Goal: Task Accomplishment & Management: Complete application form

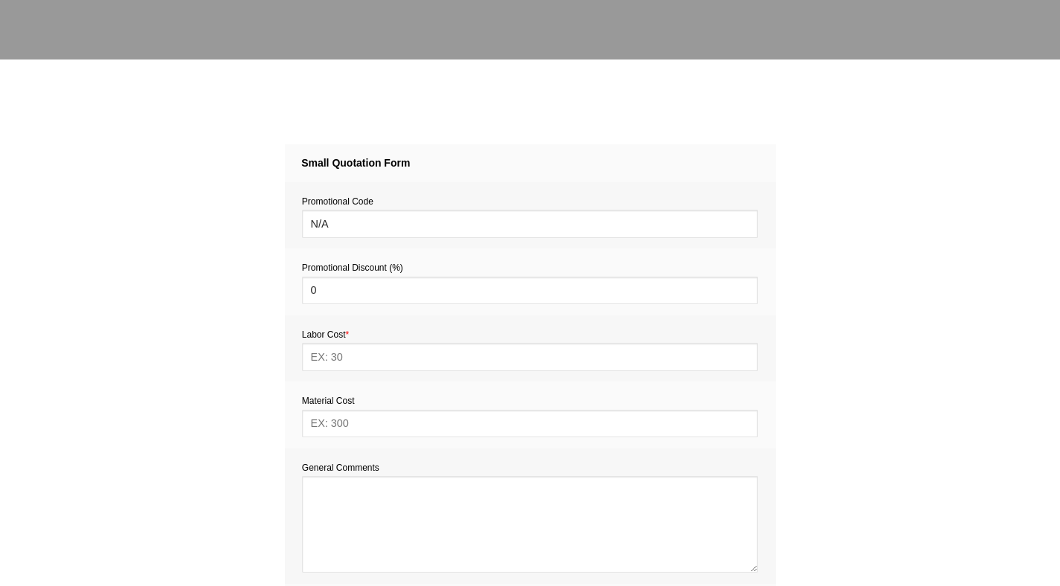
scroll to position [599, 0]
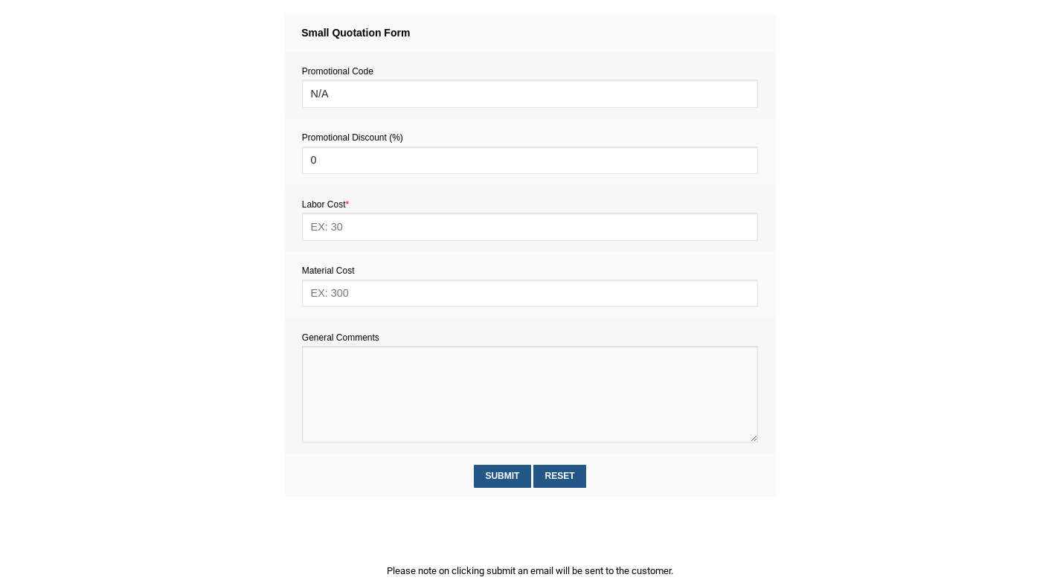
click at [332, 364] on textarea at bounding box center [530, 394] width 456 height 97
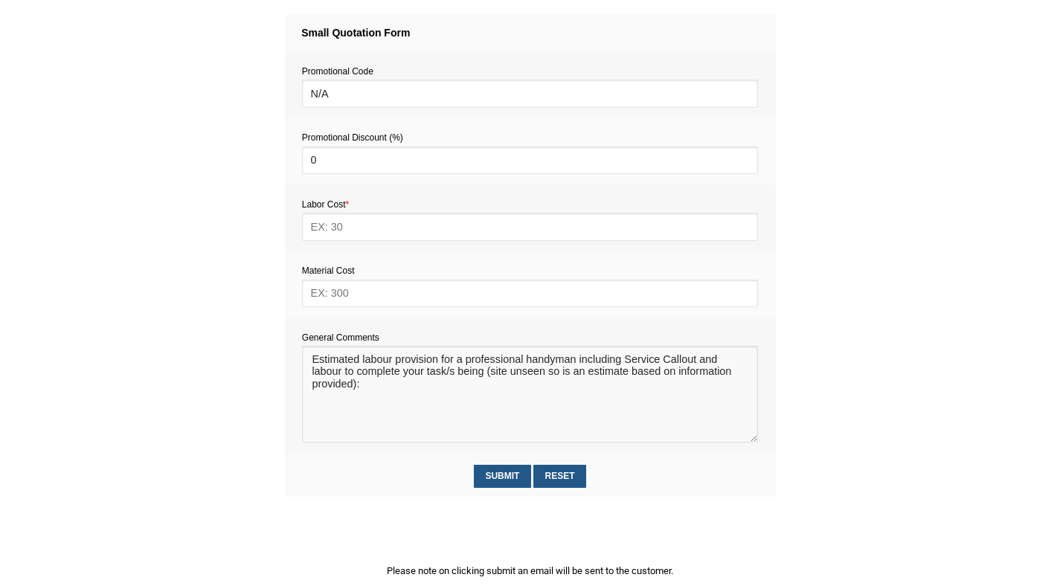
click at [507, 374] on textarea at bounding box center [530, 394] width 456 height 97
click at [436, 392] on textarea at bounding box center [530, 394] width 456 height 97
paste textarea "Details: 1. Reinstall plasterboard section approx. 1200 mm × 300 mm in built-in…"
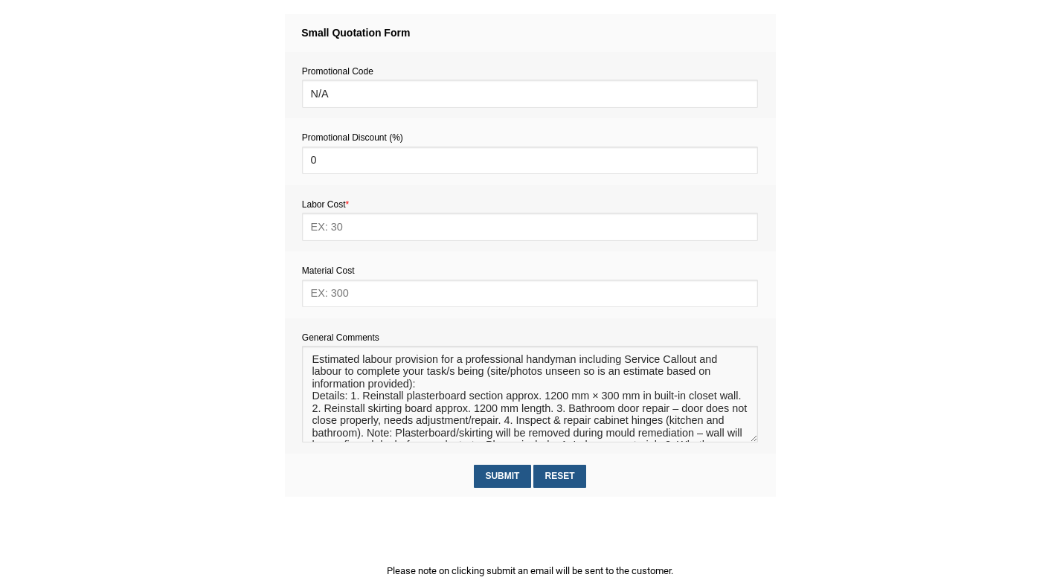
scroll to position [22, 0]
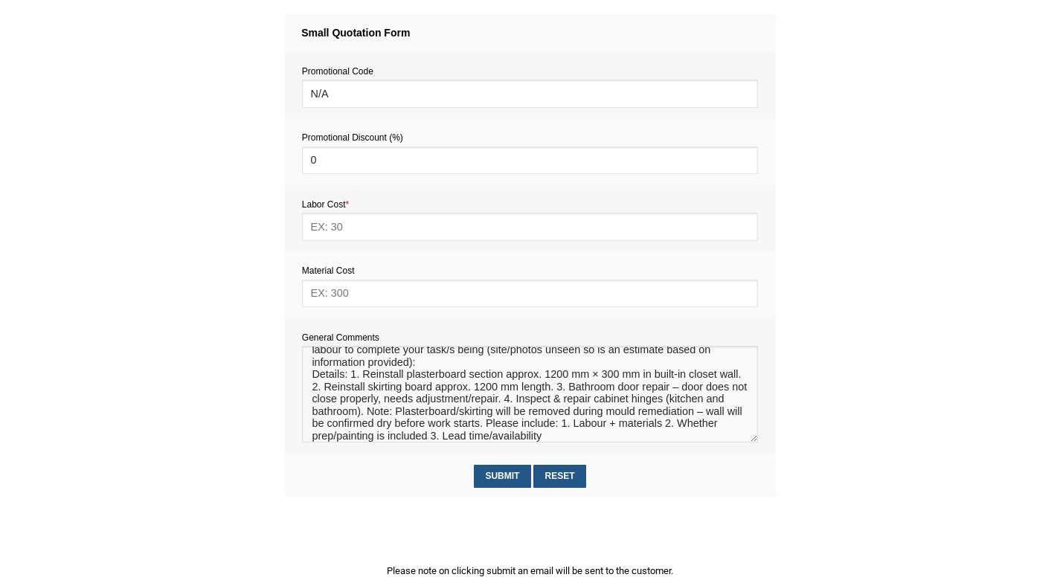
click at [352, 378] on textarea at bounding box center [530, 394] width 456 height 97
click at [705, 378] on textarea at bounding box center [530, 394] width 456 height 97
click at [558, 390] on textarea at bounding box center [530, 394] width 456 height 97
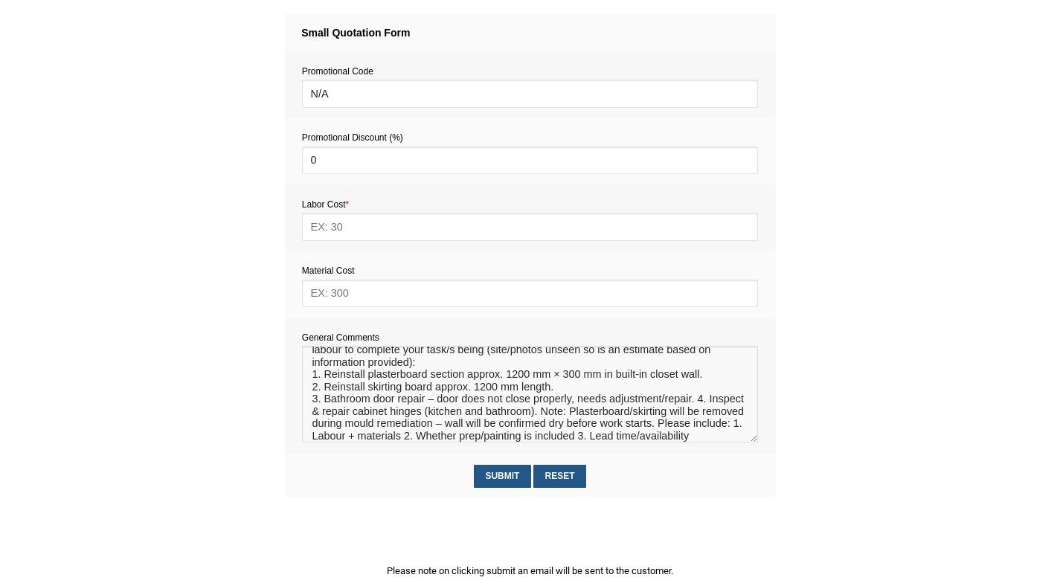
click at [699, 404] on textarea at bounding box center [530, 394] width 456 height 97
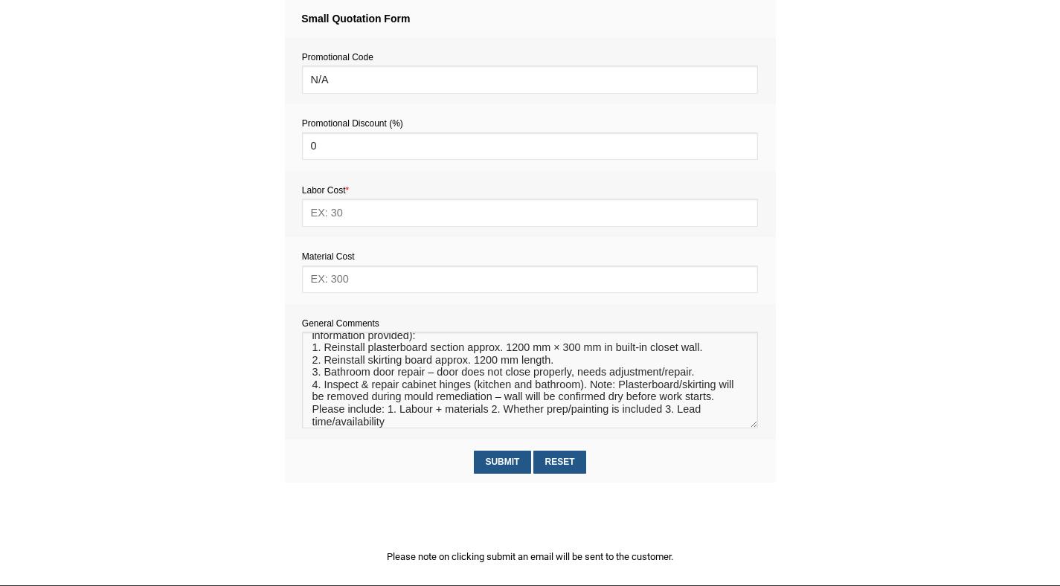
scroll to position [617, 0]
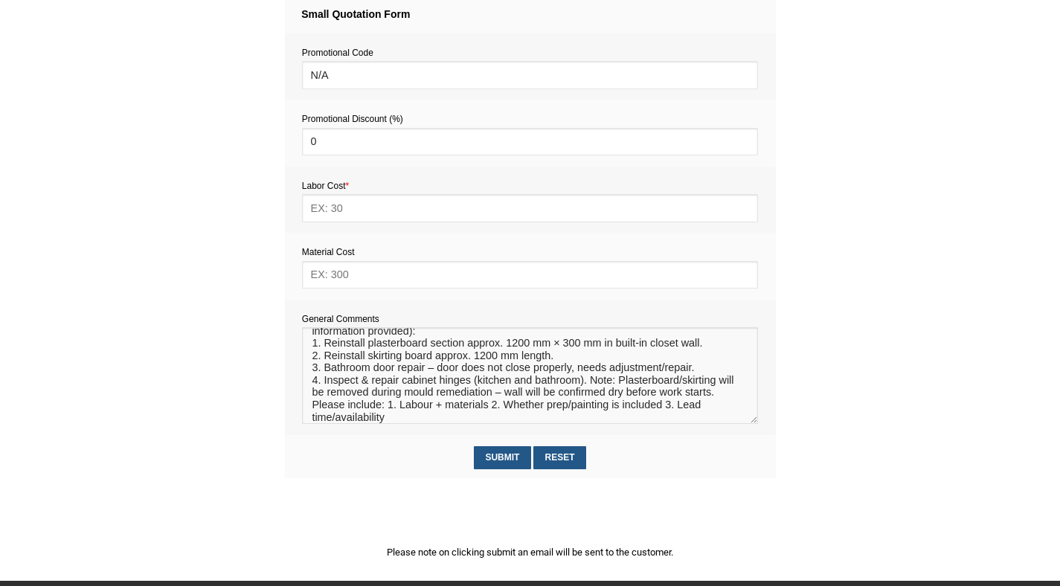
click at [589, 385] on textarea at bounding box center [530, 375] width 456 height 97
click at [335, 396] on textarea at bounding box center [530, 375] width 456 height 97
click at [472, 410] on textarea at bounding box center [530, 375] width 456 height 97
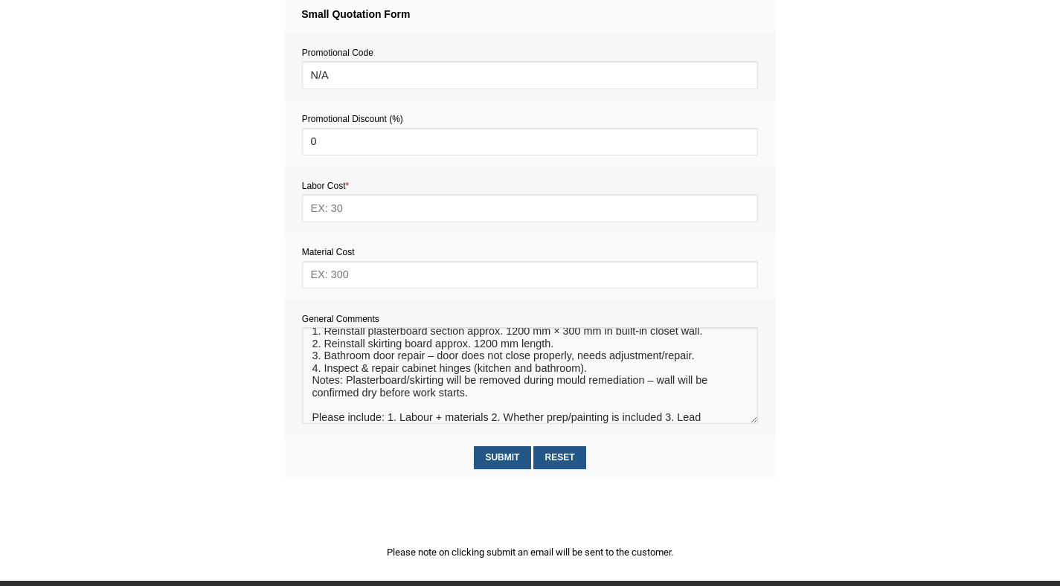
click at [481, 393] on textarea at bounding box center [530, 375] width 456 height 97
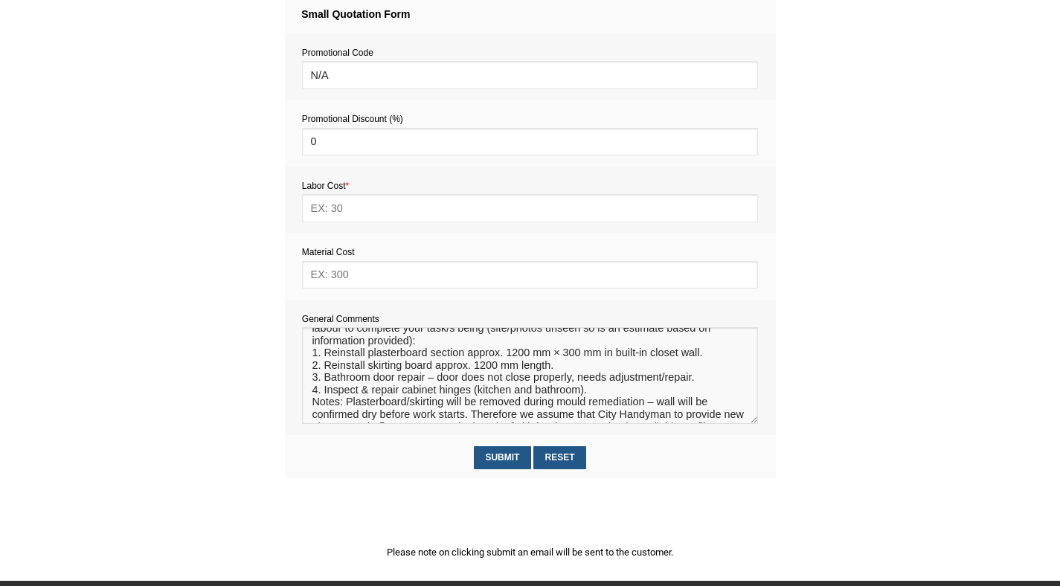
scroll to position [23, 0]
click at [711, 358] on textarea at bounding box center [530, 375] width 456 height 97
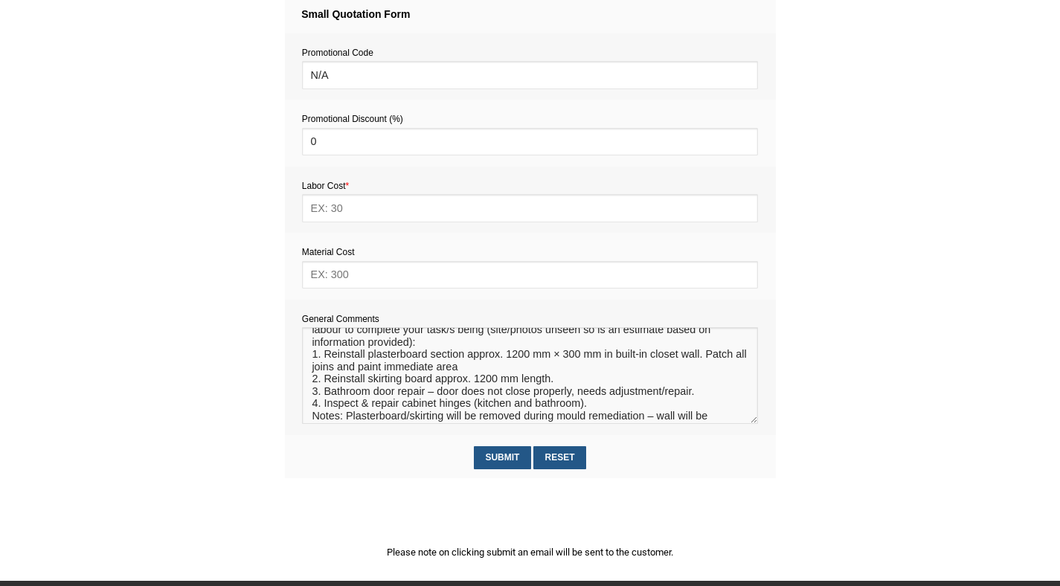
click at [374, 367] on textarea at bounding box center [530, 375] width 456 height 97
click at [515, 370] on textarea at bounding box center [530, 375] width 456 height 97
click at [576, 378] on textarea at bounding box center [530, 375] width 456 height 97
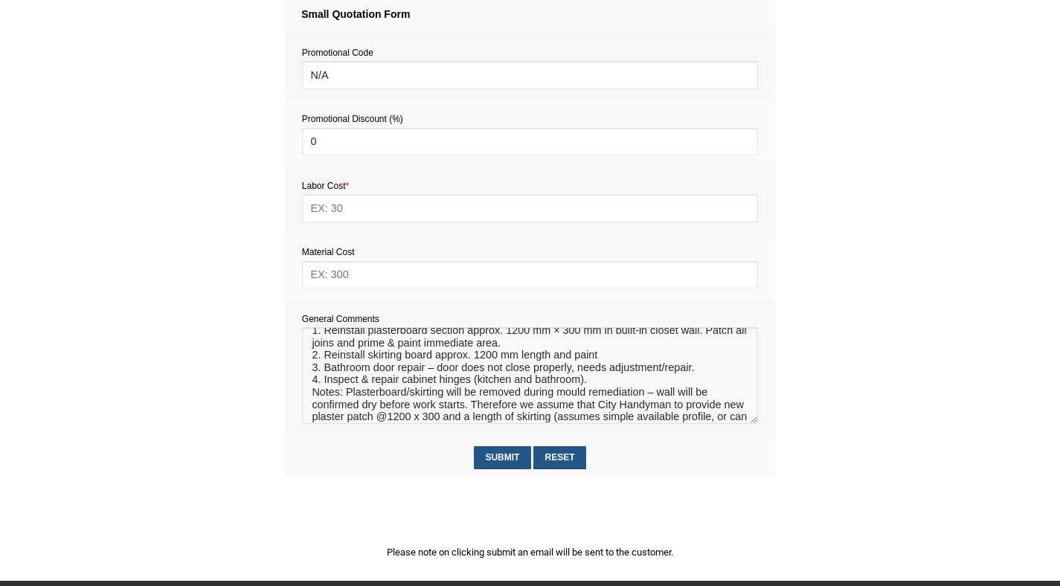
click at [708, 373] on textarea at bounding box center [530, 375] width 456 height 97
click at [616, 396] on textarea at bounding box center [530, 375] width 456 height 97
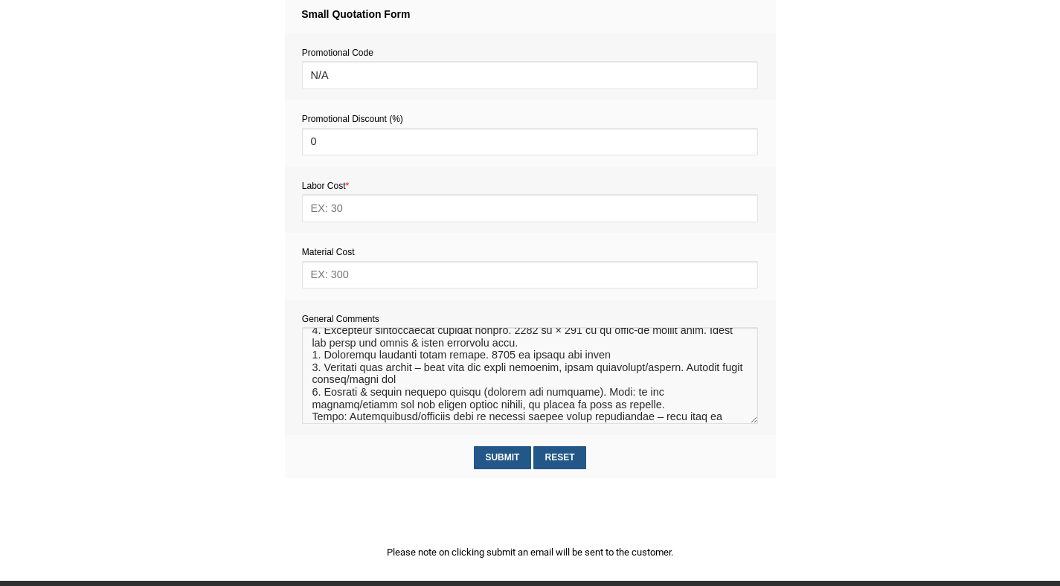
click at [452, 410] on textarea at bounding box center [530, 375] width 456 height 97
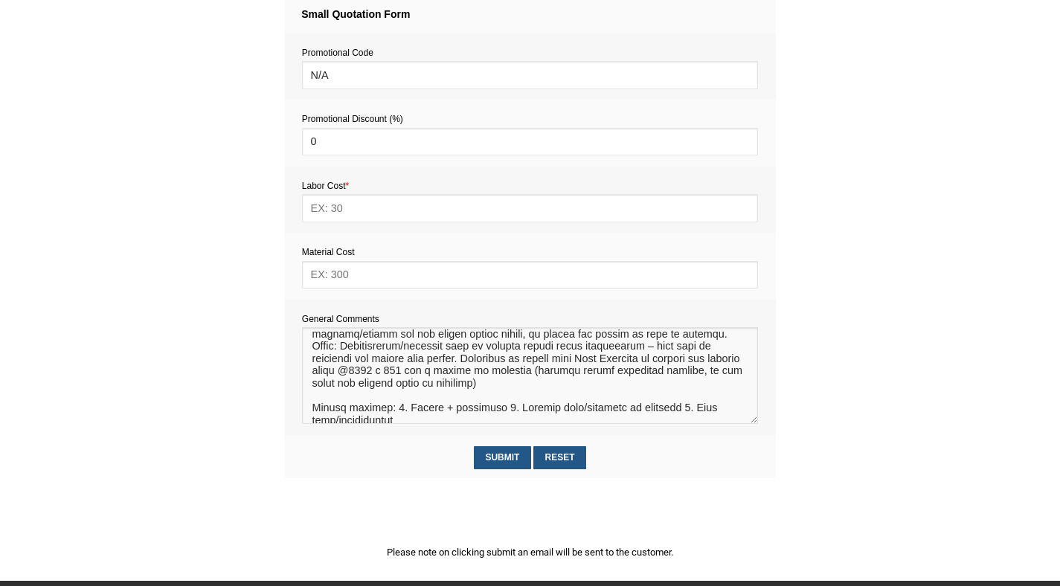
scroll to position [120, 0]
click at [388, 409] on textarea at bounding box center [530, 375] width 456 height 97
click at [324, 421] on textarea at bounding box center [530, 375] width 456 height 97
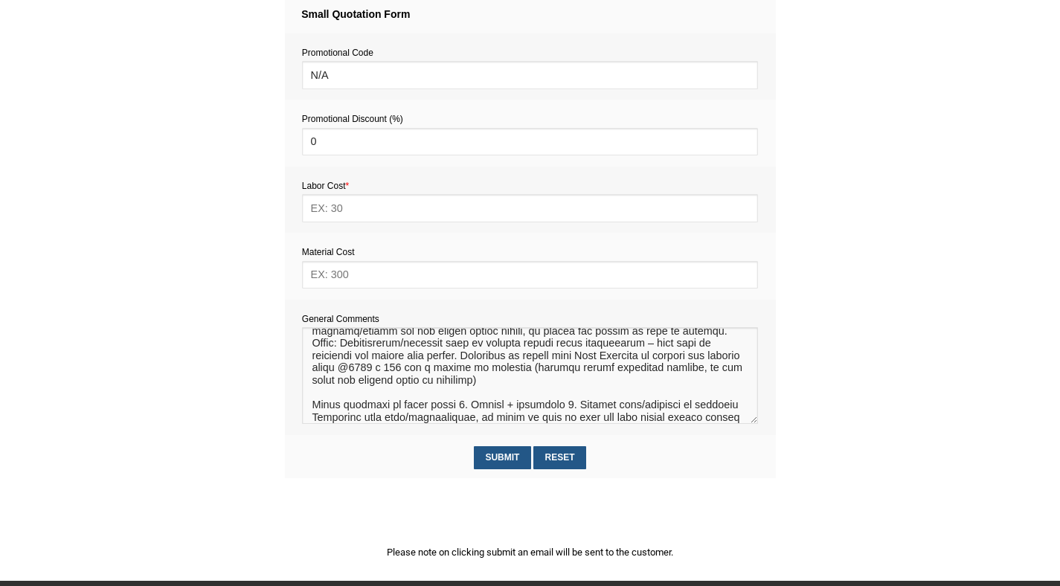
scroll to position [132, 0]
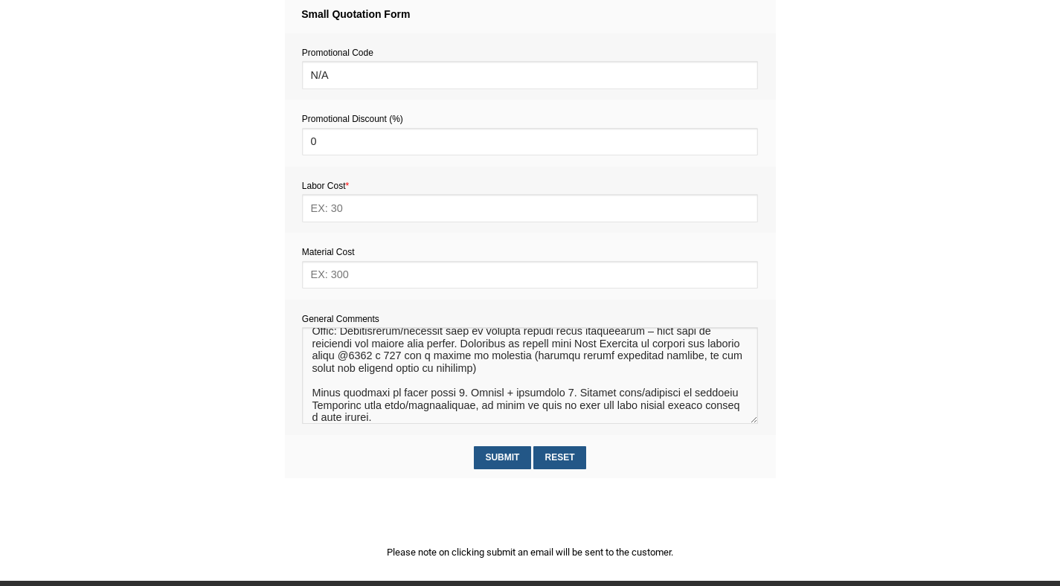
click at [564, 373] on textarea at bounding box center [530, 375] width 456 height 97
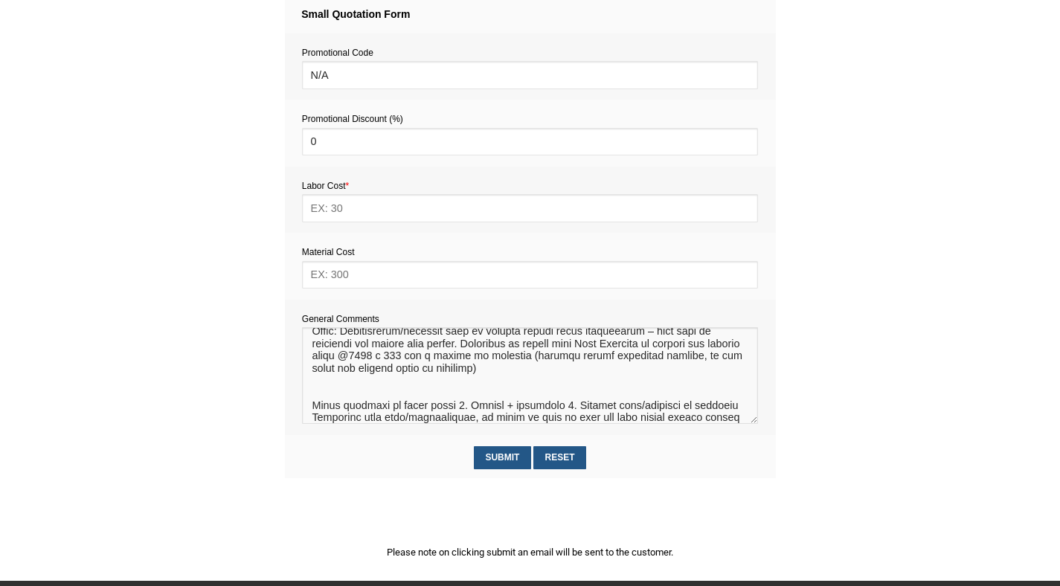
scroll to position [144, 0]
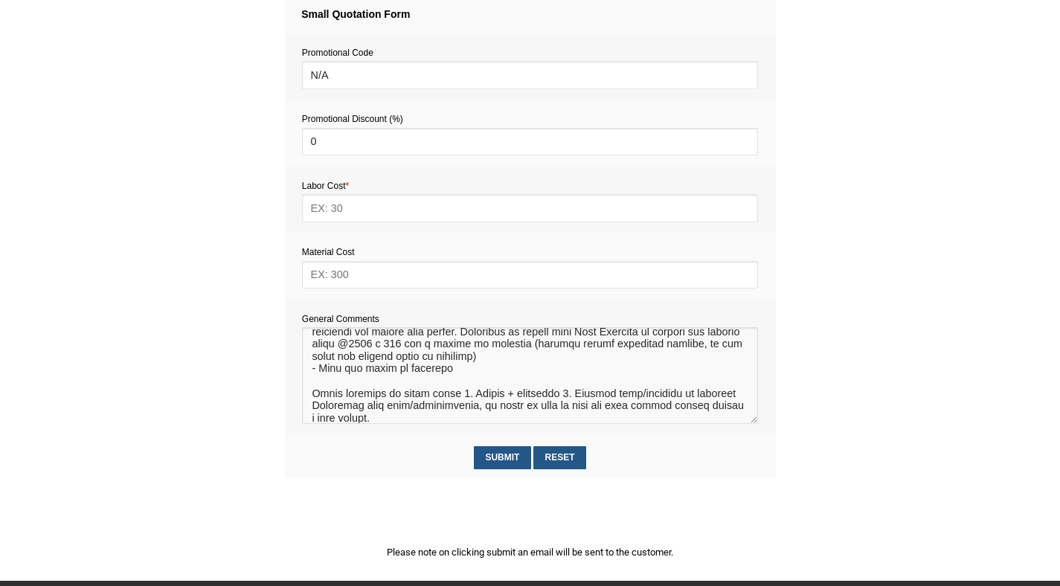
click at [727, 397] on textarea at bounding box center [530, 375] width 456 height 97
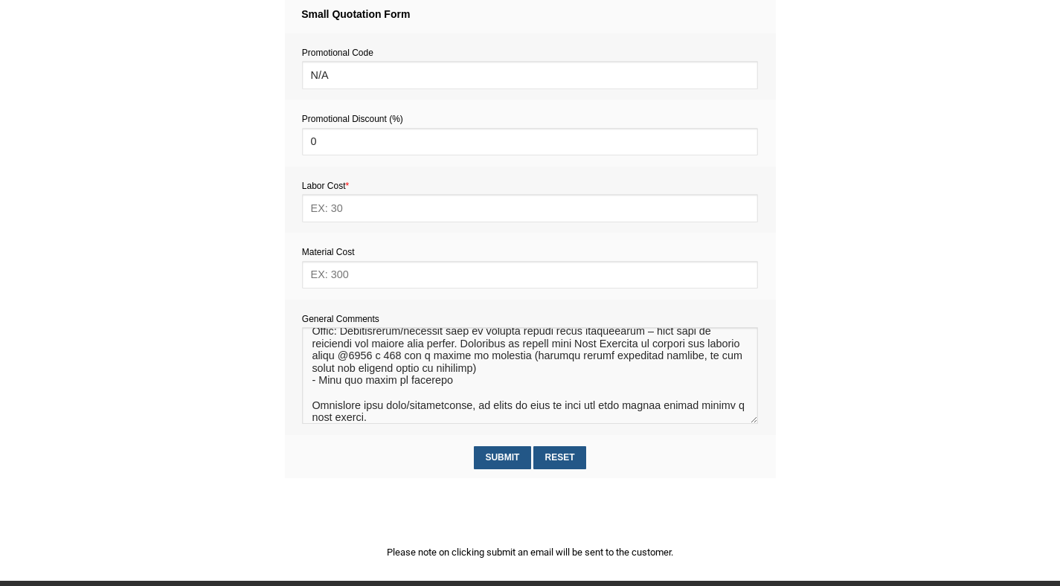
scroll to position [105, 0]
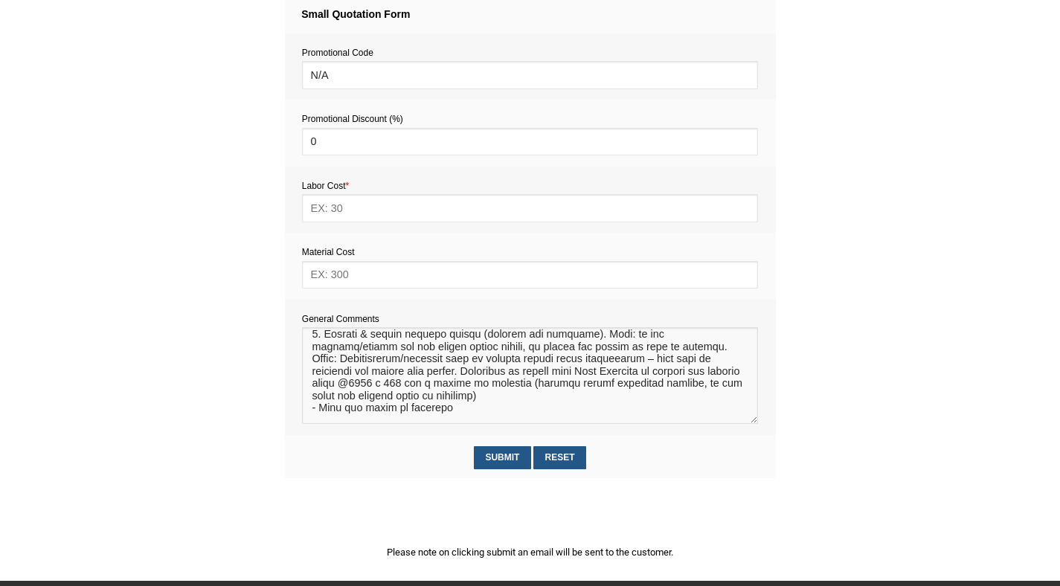
click at [347, 366] on textarea at bounding box center [530, 375] width 456 height 97
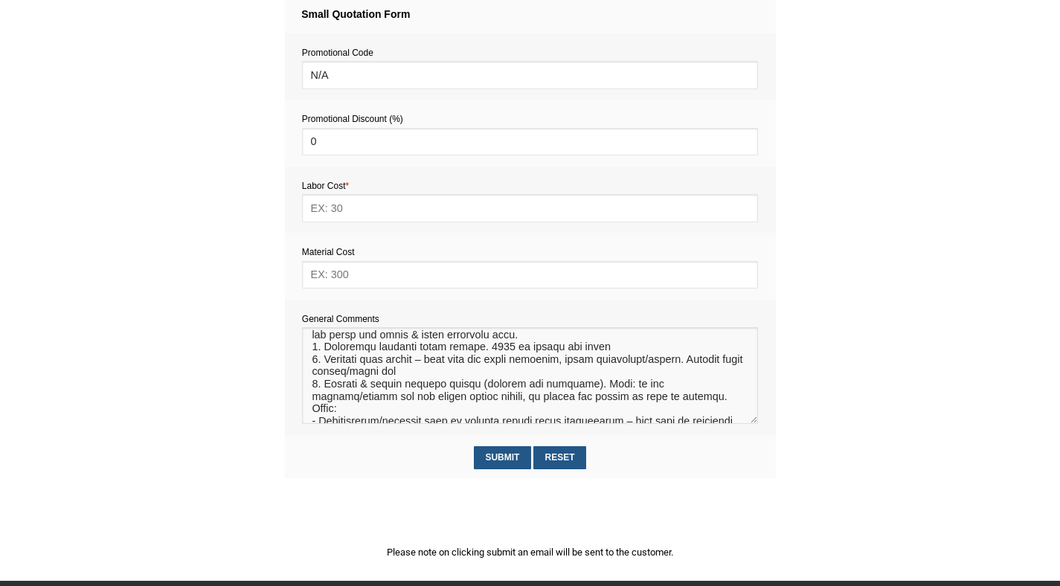
scroll to position [0, 0]
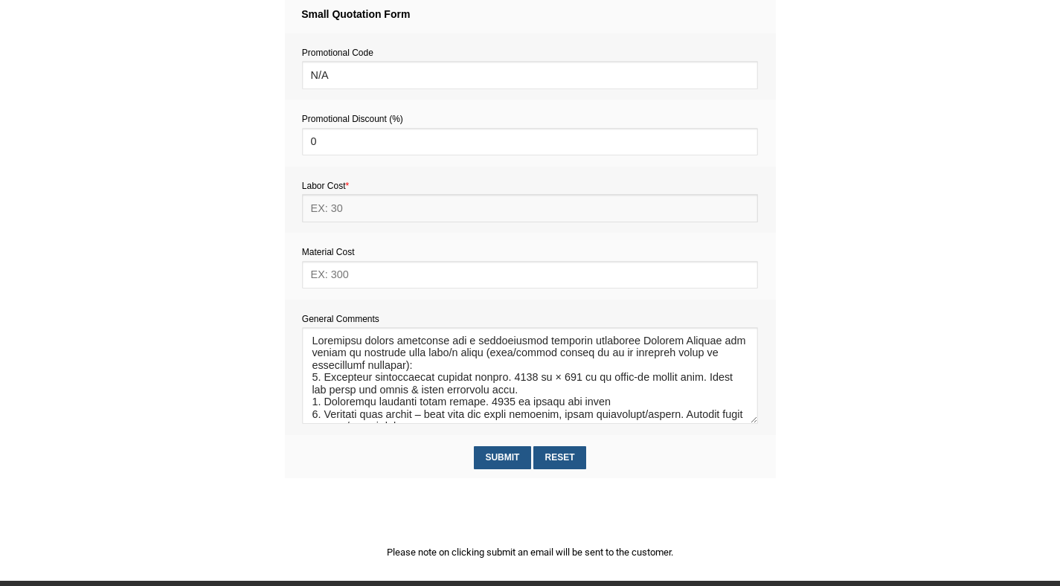
click at [341, 210] on input "text" at bounding box center [530, 208] width 456 height 28
click at [344, 367] on textarea at bounding box center [530, 375] width 456 height 97
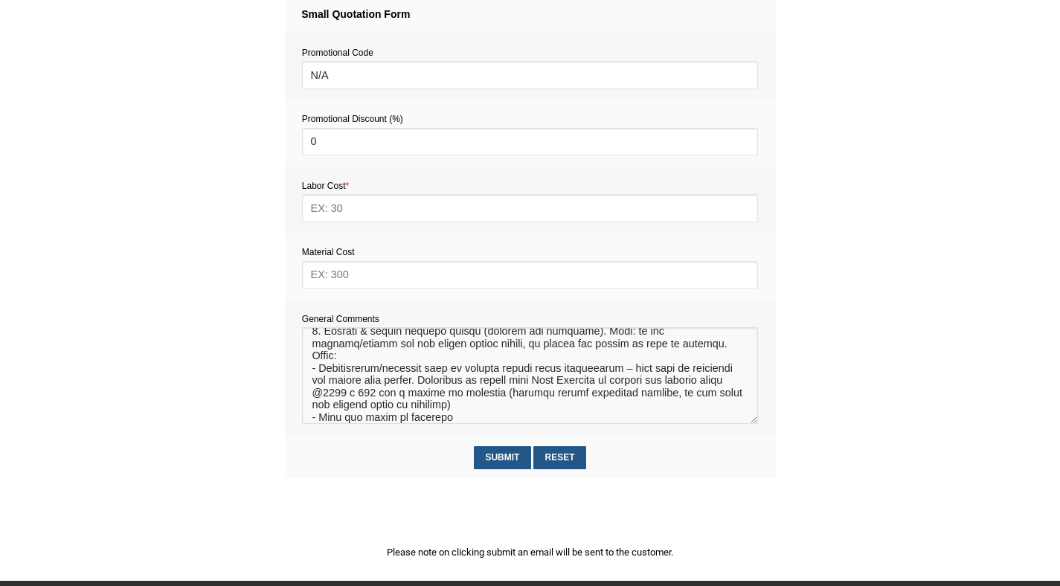
scroll to position [132, 0]
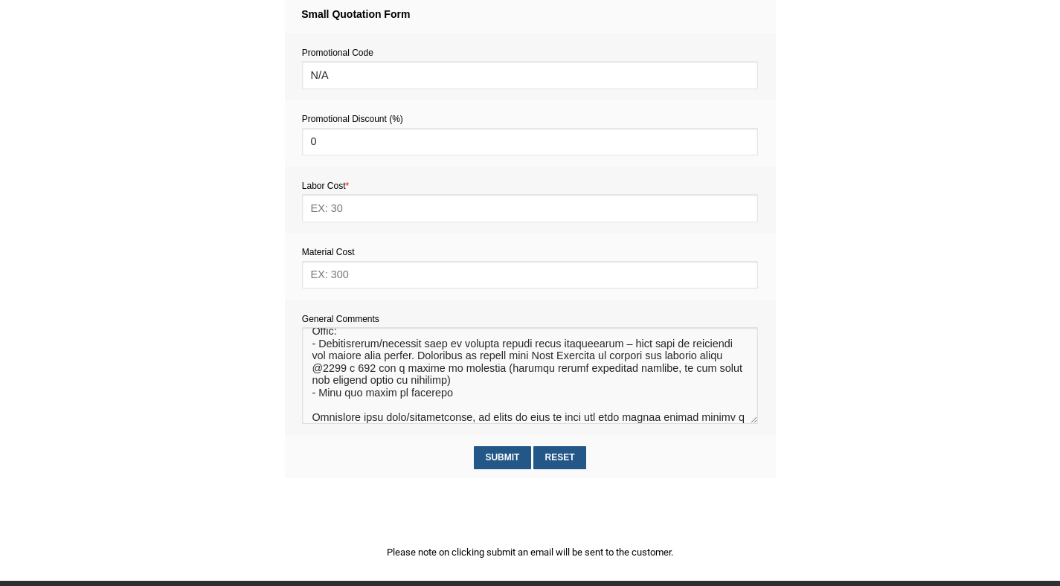
click at [451, 395] on textarea at bounding box center [530, 375] width 456 height 97
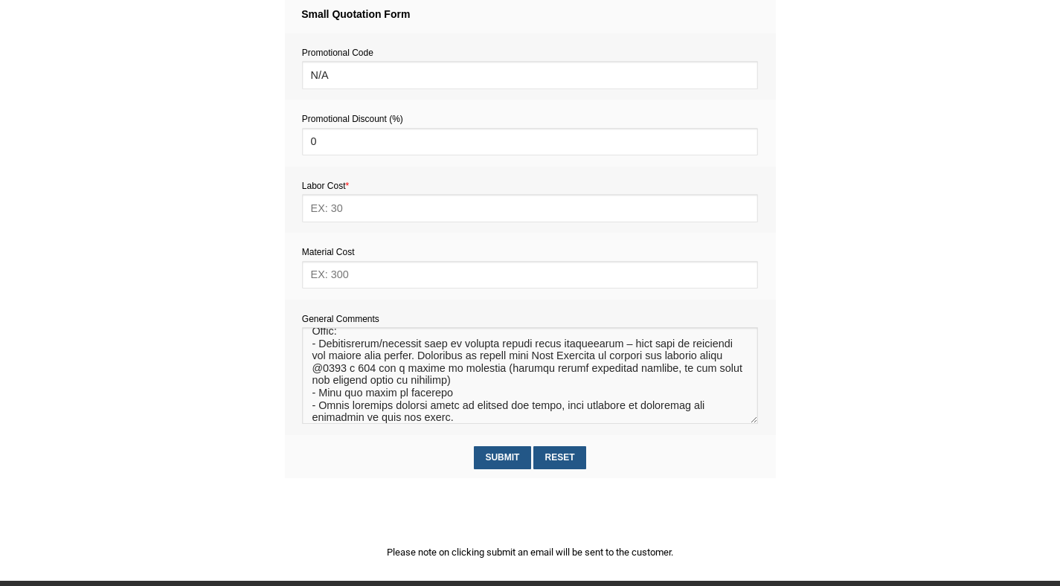
click at [388, 410] on textarea at bounding box center [530, 375] width 456 height 97
click at [373, 422] on textarea at bounding box center [530, 375] width 456 height 97
click at [504, 424] on textarea at bounding box center [530, 375] width 456 height 97
type textarea "Estimated labour provision for a professional handyman including Service Callou…"
click at [344, 206] on input "text" at bounding box center [530, 208] width 456 height 28
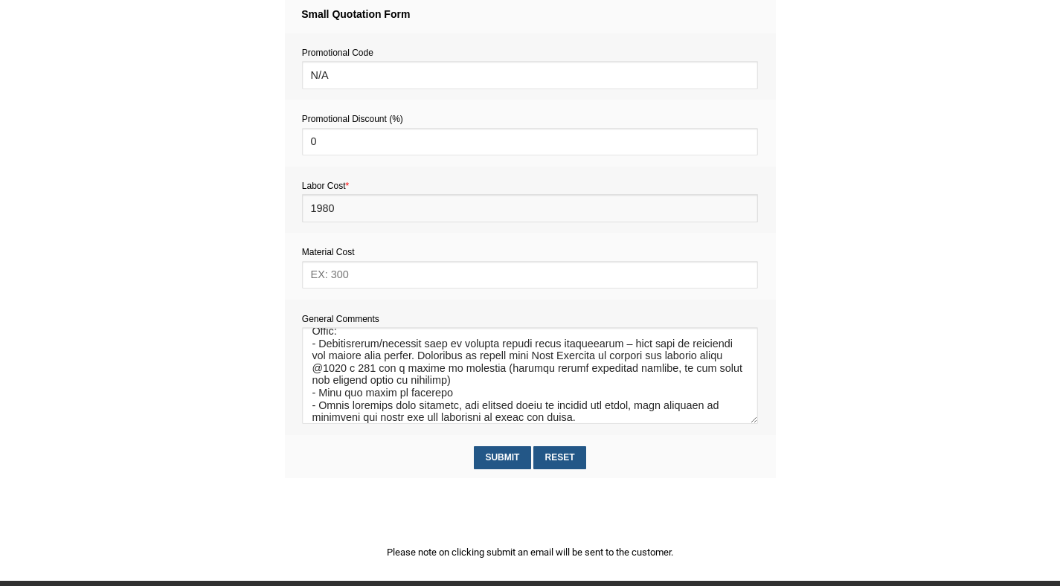
type input "1980"
click at [332, 279] on input "text" at bounding box center [530, 275] width 456 height 28
click at [322, 278] on input "250" at bounding box center [530, 275] width 456 height 28
click at [345, 274] on input "290" at bounding box center [530, 275] width 456 height 28
type input "290"
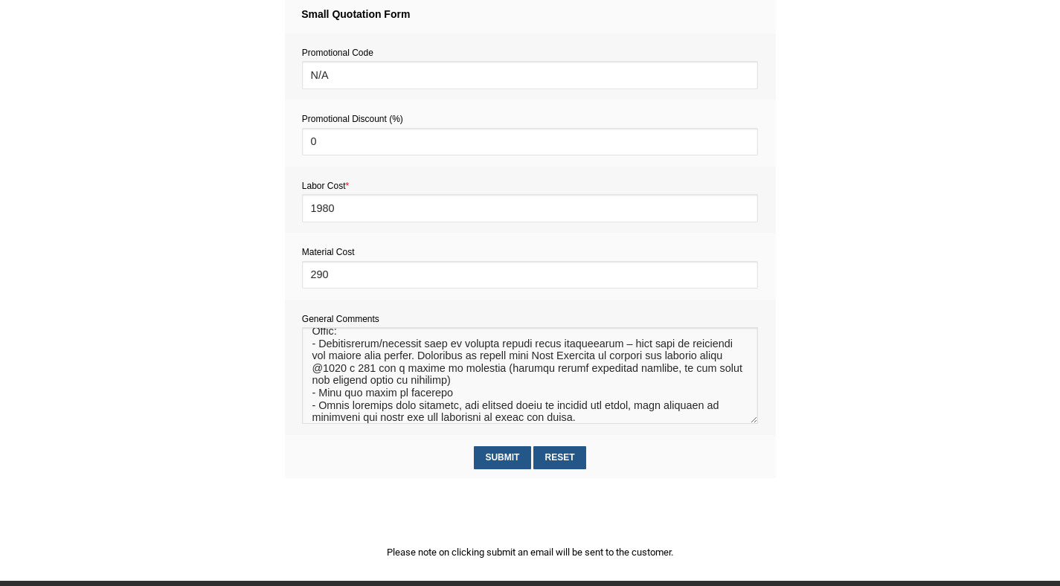
click at [451, 396] on textarea at bounding box center [530, 375] width 456 height 97
type textarea "Estimated labour provision for a professional handyman including Service Callou…"
click at [315, 279] on input "290" at bounding box center [530, 275] width 456 height 28
type input "390"
click at [507, 460] on input "Submit" at bounding box center [502, 457] width 57 height 23
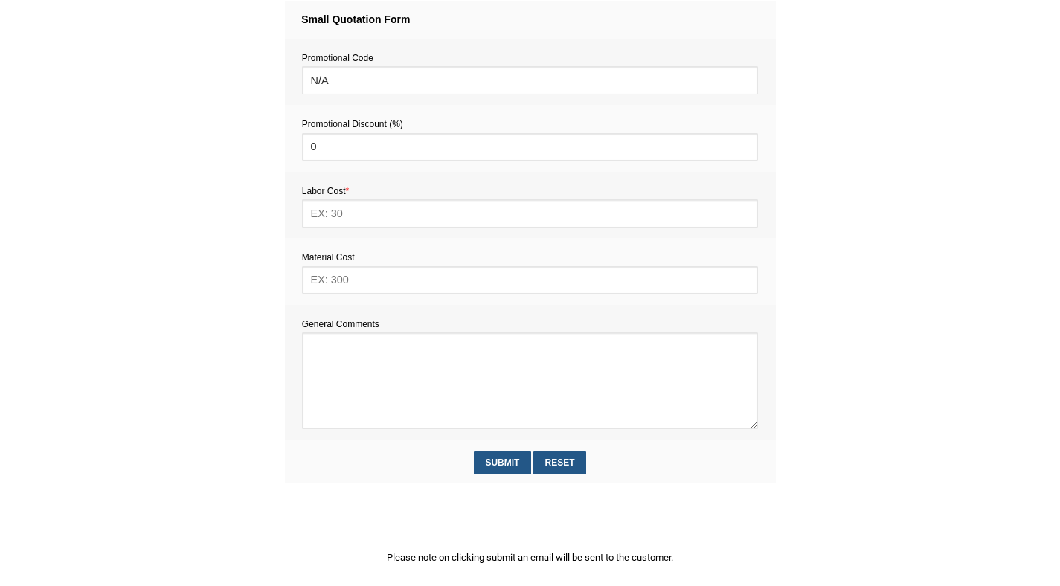
scroll to position [616, 0]
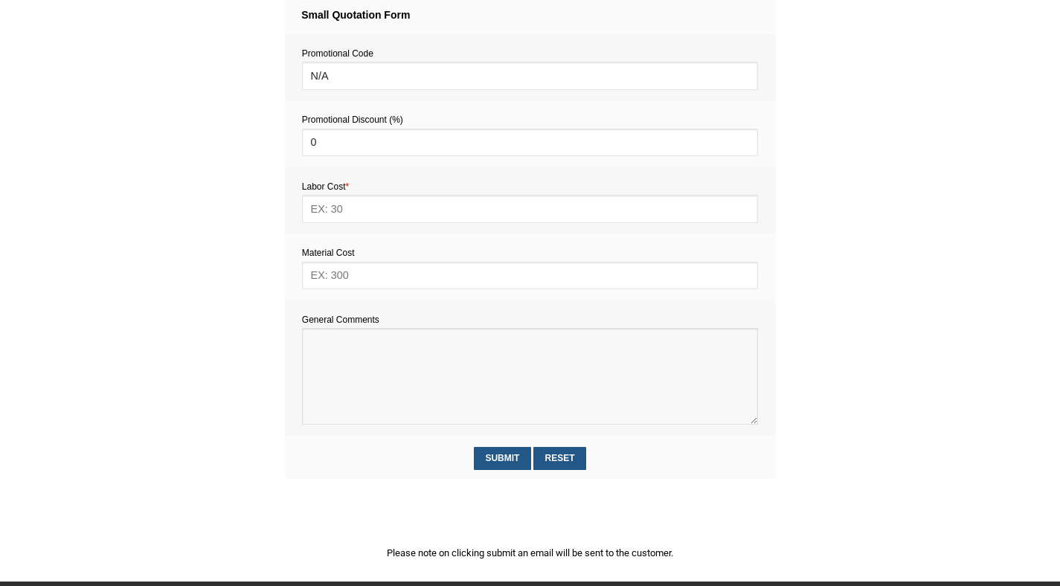
click at [355, 352] on textarea at bounding box center [530, 376] width 456 height 97
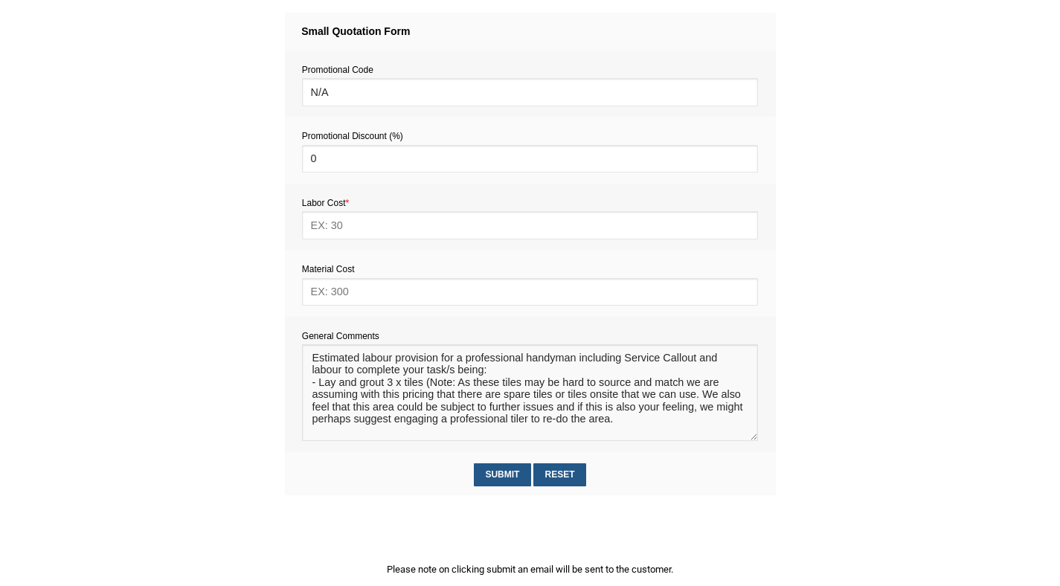
scroll to position [601, 0]
click at [423, 385] on textarea at bounding box center [530, 392] width 456 height 97
click at [458, 401] on textarea at bounding box center [530, 392] width 456 height 97
click at [391, 410] on textarea at bounding box center [530, 392] width 456 height 97
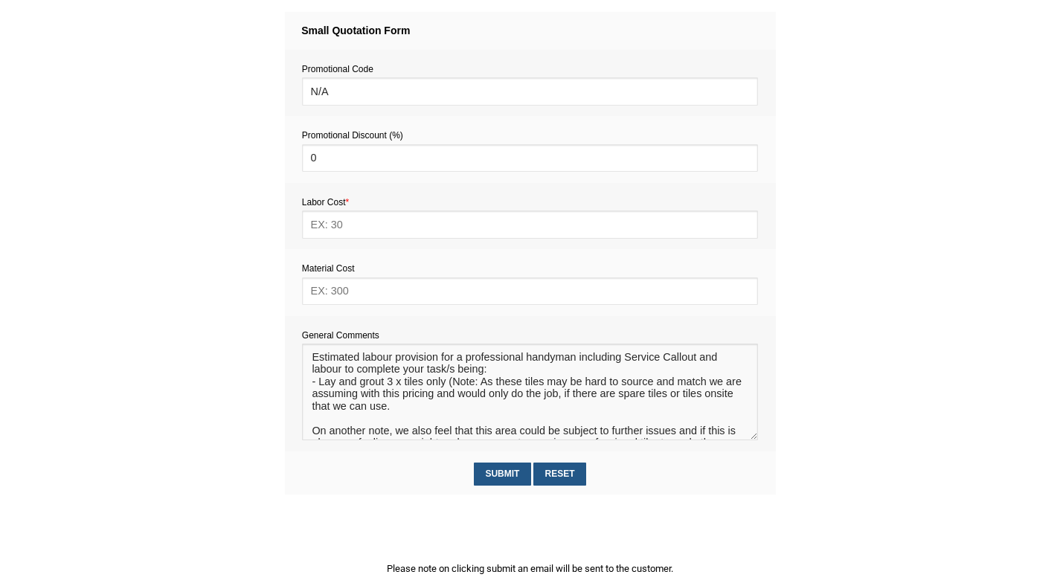
scroll to position [22, 0]
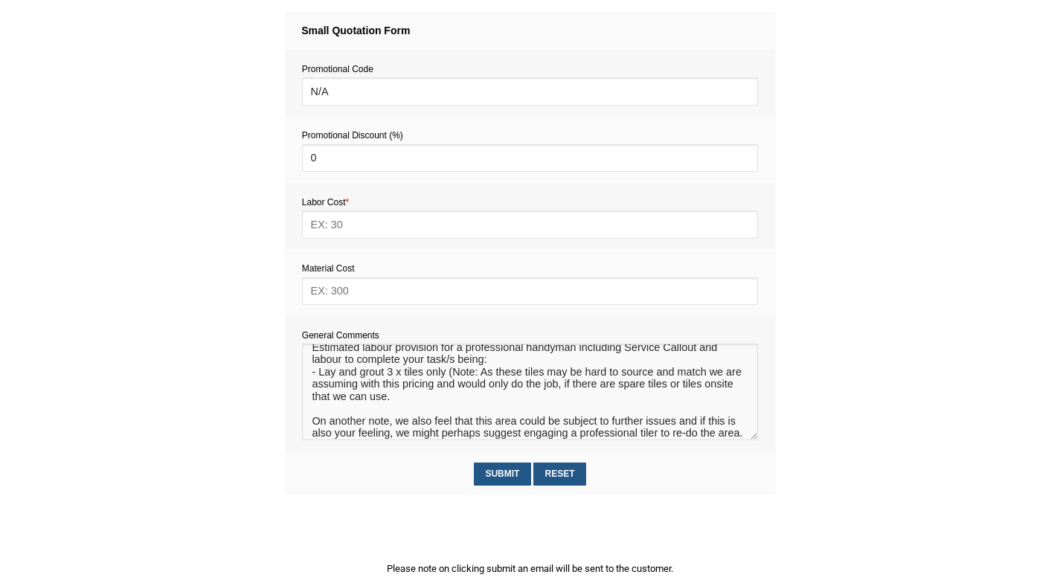
click at [454, 413] on textarea at bounding box center [530, 392] width 456 height 97
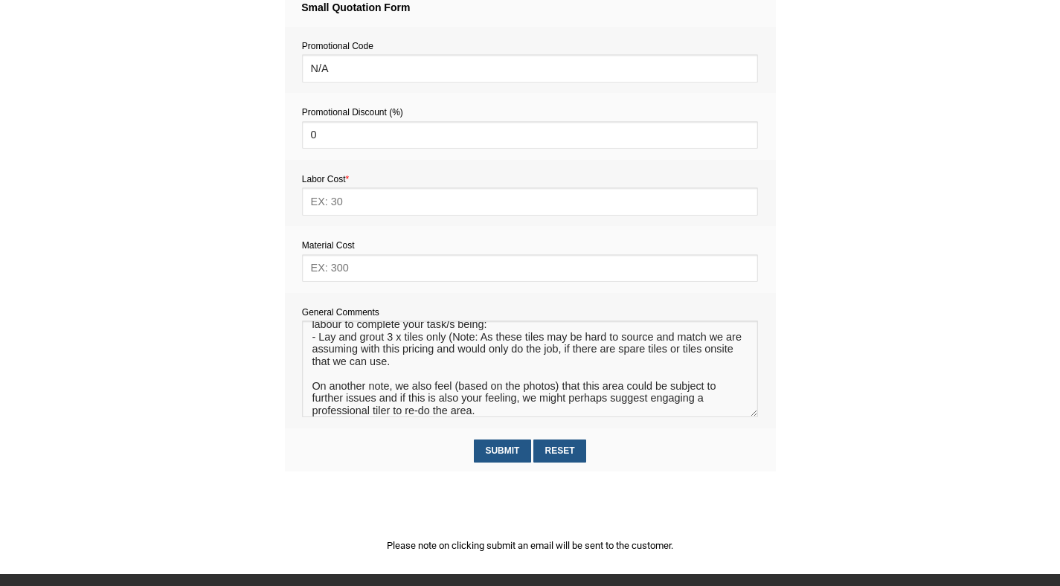
scroll to position [625, 0]
click at [378, 401] on textarea at bounding box center [530, 368] width 456 height 97
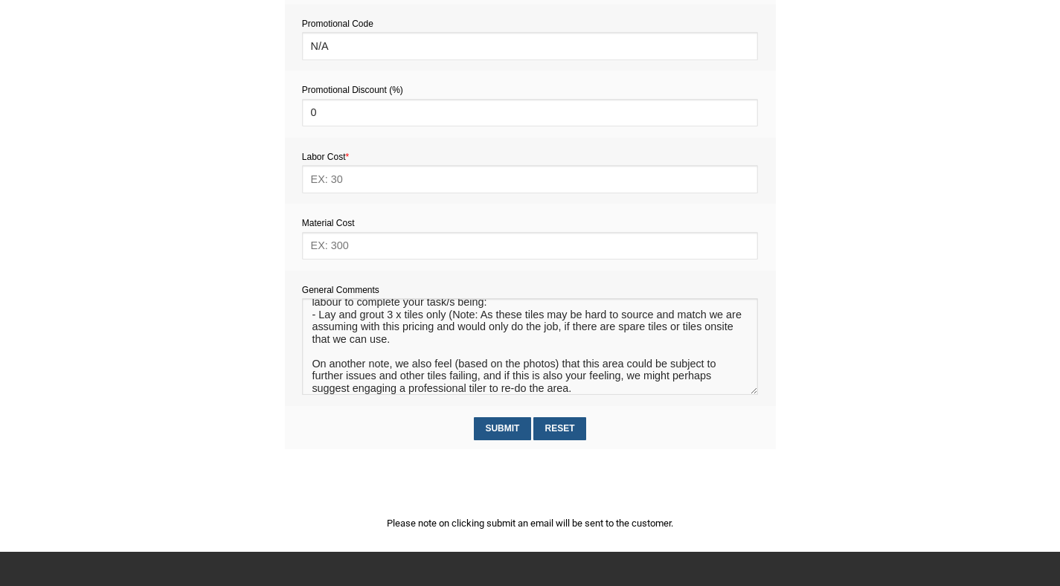
scroll to position [647, 0]
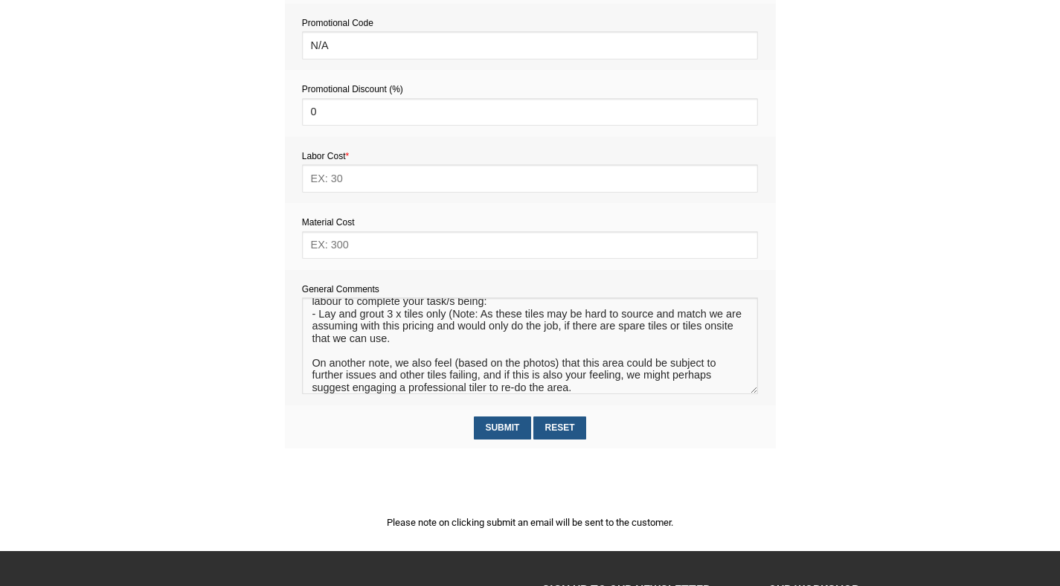
click at [352, 389] on textarea at bounding box center [530, 345] width 456 height 97
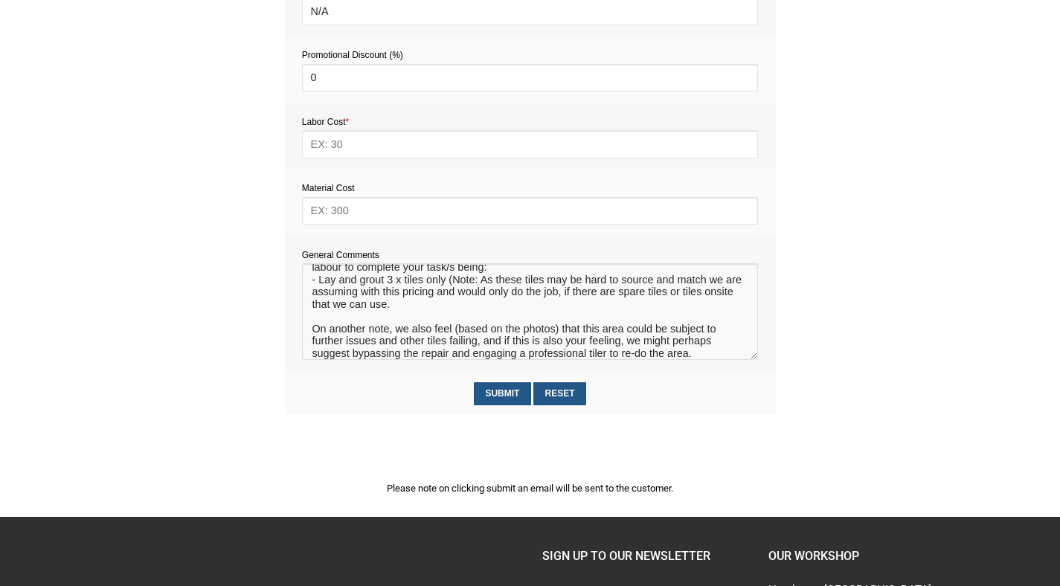
scroll to position [682, 0]
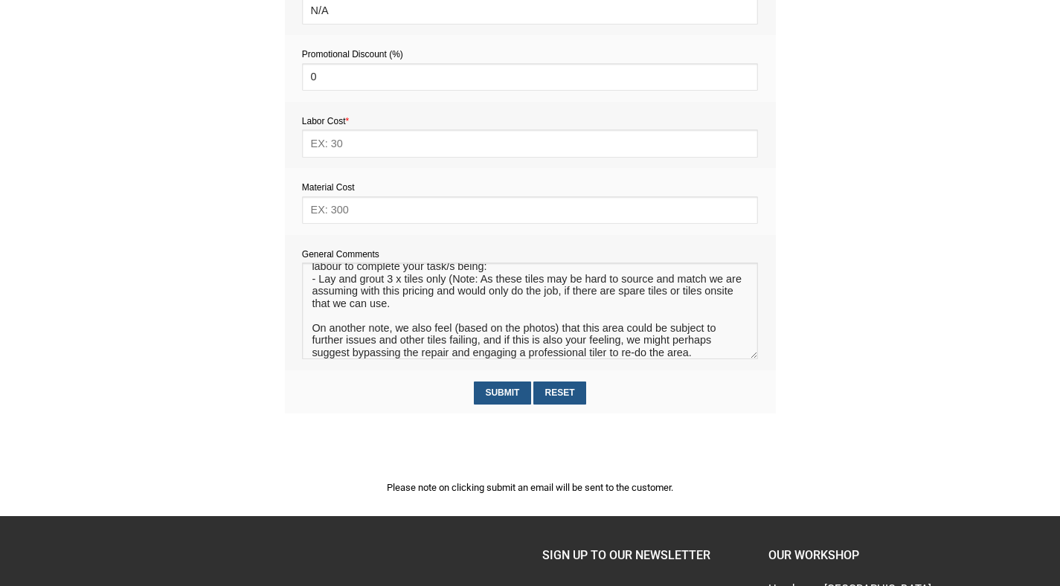
click at [667, 357] on textarea at bounding box center [530, 310] width 456 height 97
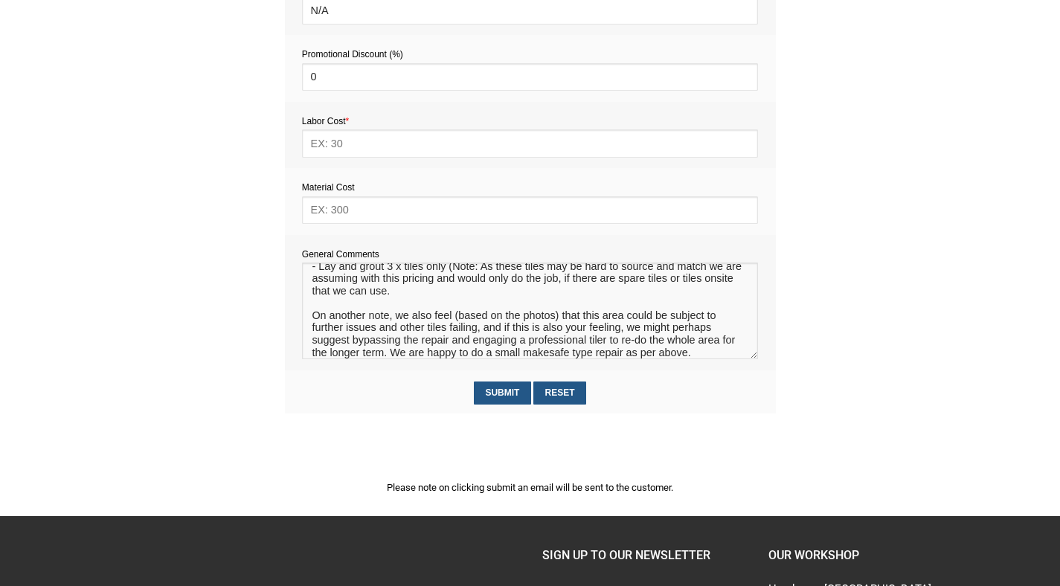
click at [549, 359] on textarea at bounding box center [530, 310] width 456 height 97
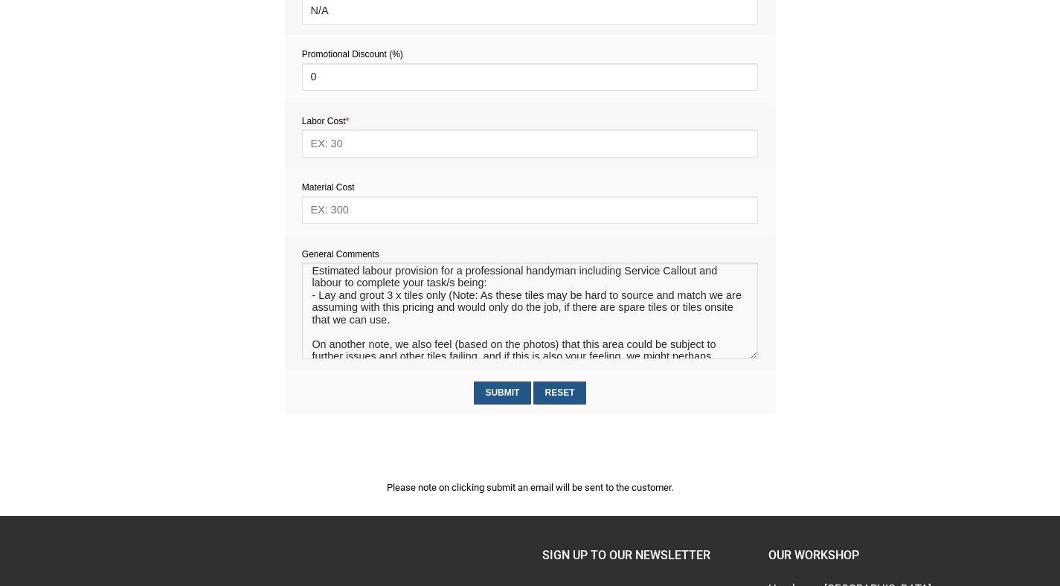
scroll to position [0, 0]
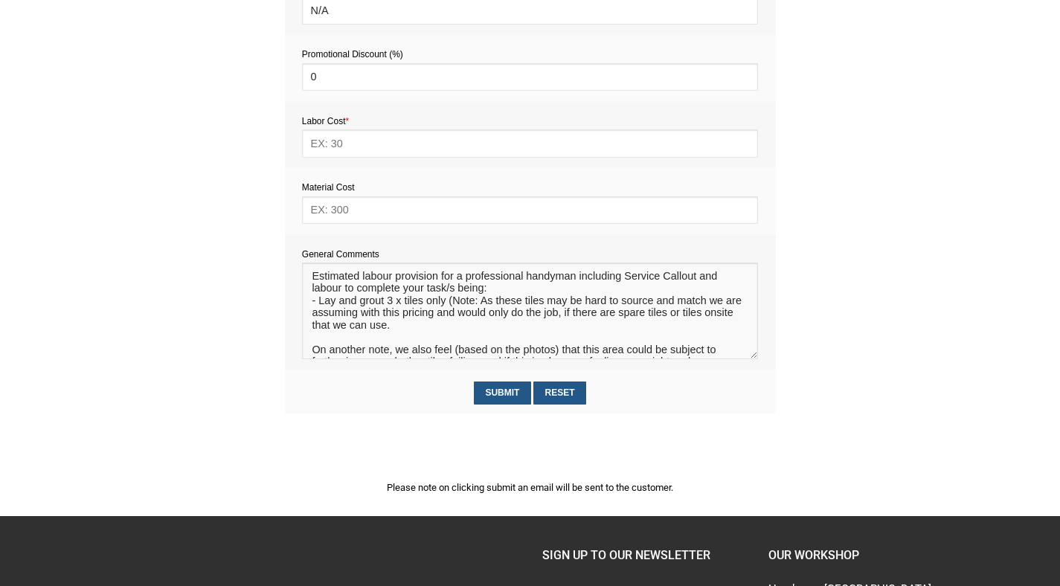
type textarea "Estimated labour provision for a professional handyman including Service Callou…"
click at [346, 144] on input "text" at bounding box center [530, 143] width 456 height 28
click at [320, 208] on input "text" at bounding box center [530, 210] width 456 height 28
type input "5"
type input "4"
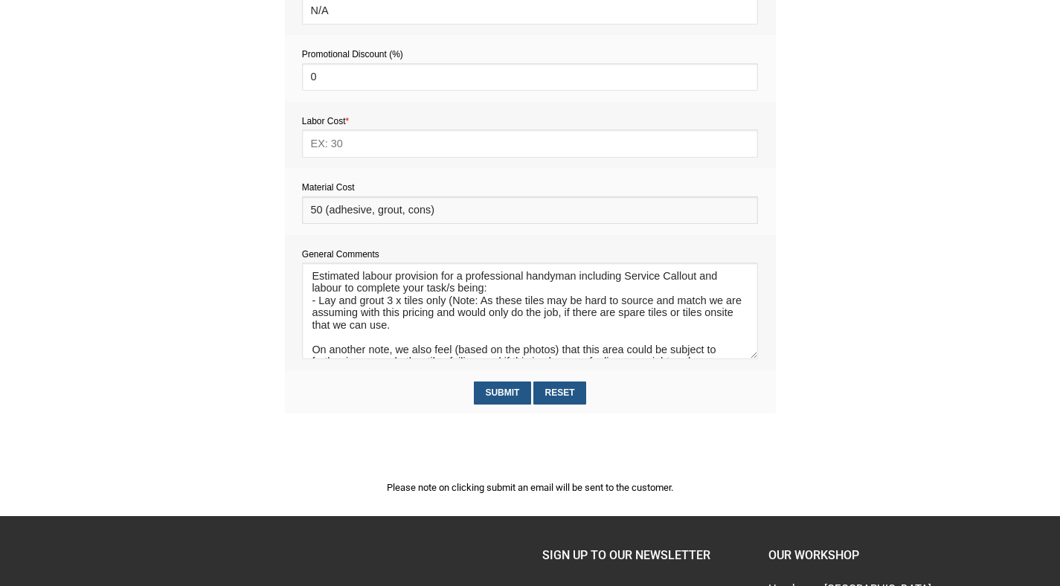
type input "50 (adhesive, grout, cons)"
click at [330, 144] on input "text" at bounding box center [530, 143] width 456 height 28
type input "5"
type input "352"
click at [321, 214] on input "50 (adhesive, grout, cons)" at bounding box center [530, 210] width 456 height 28
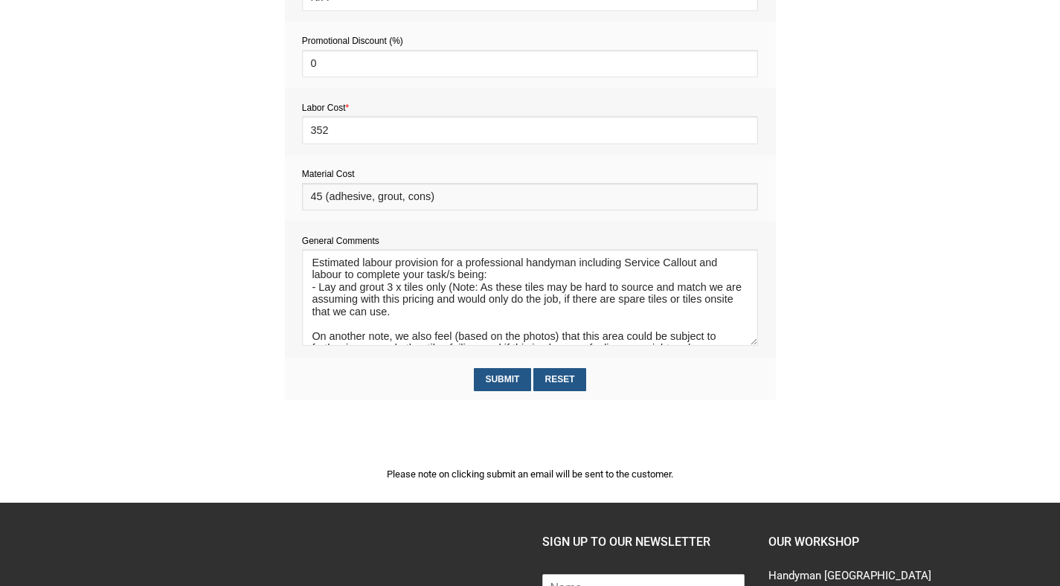
scroll to position [714, 0]
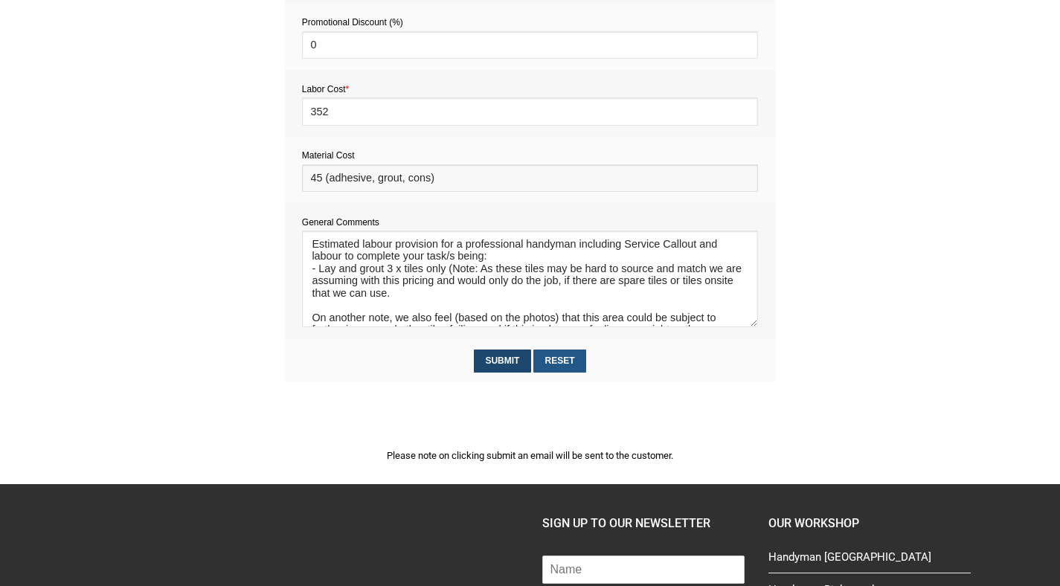
type input "45 (adhesive, grout, cons)"
click at [500, 363] on input "Submit" at bounding box center [502, 360] width 57 height 23
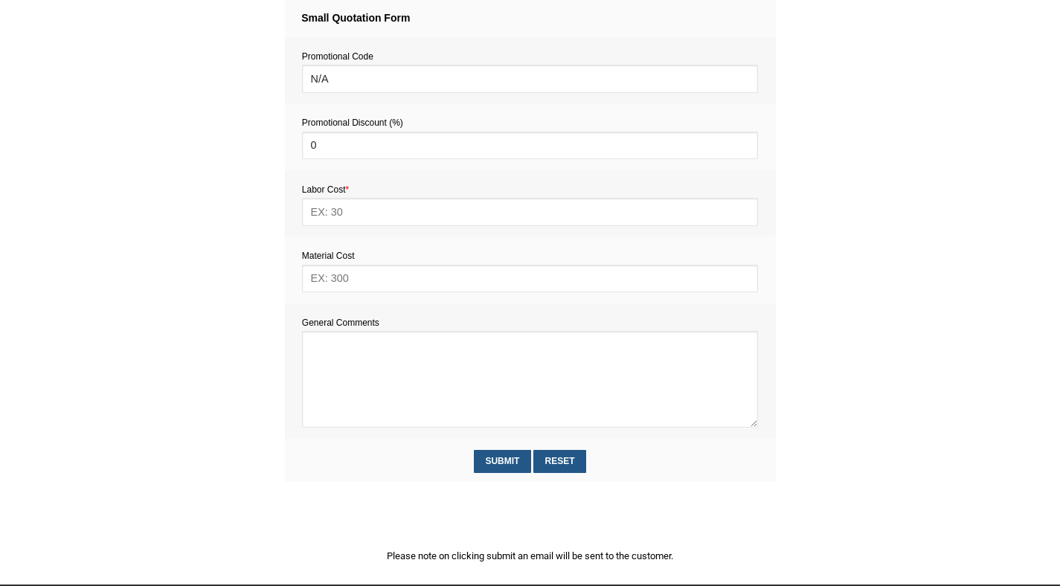
scroll to position [615, 0]
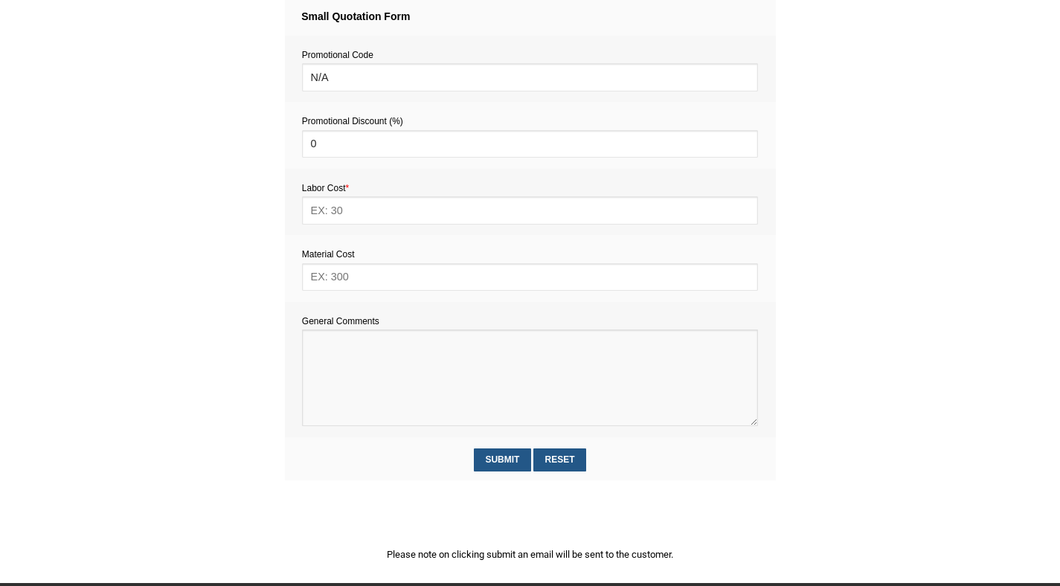
click at [320, 365] on textarea at bounding box center [530, 377] width 456 height 97
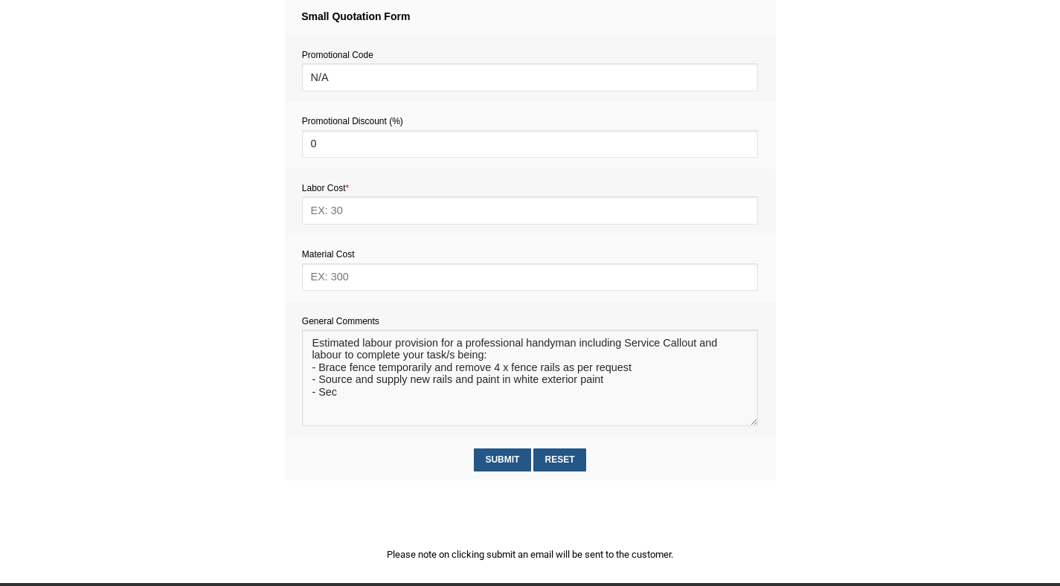
click at [453, 371] on textarea at bounding box center [530, 377] width 456 height 97
click at [663, 371] on textarea at bounding box center [530, 377] width 456 height 97
click at [340, 407] on textarea at bounding box center [530, 377] width 456 height 97
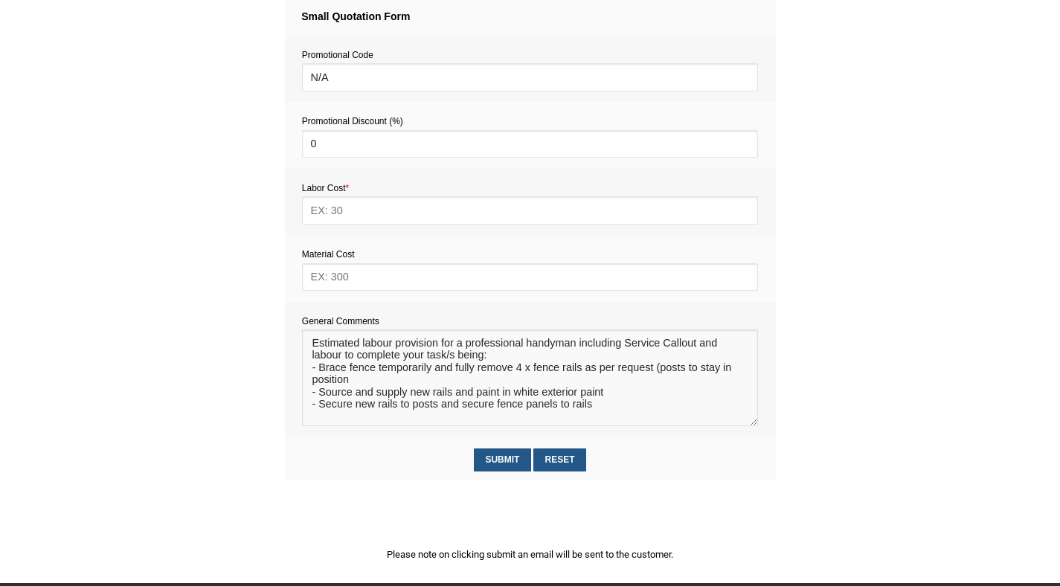
type textarea "Estimated labour provision for a professional handyman including Service Callou…"
click at [353, 207] on input "text" at bounding box center [530, 210] width 456 height 28
type input "1144"
click at [362, 278] on input "text" at bounding box center [530, 277] width 456 height 28
type input "220 (Paint, rails and fixings, cons)"
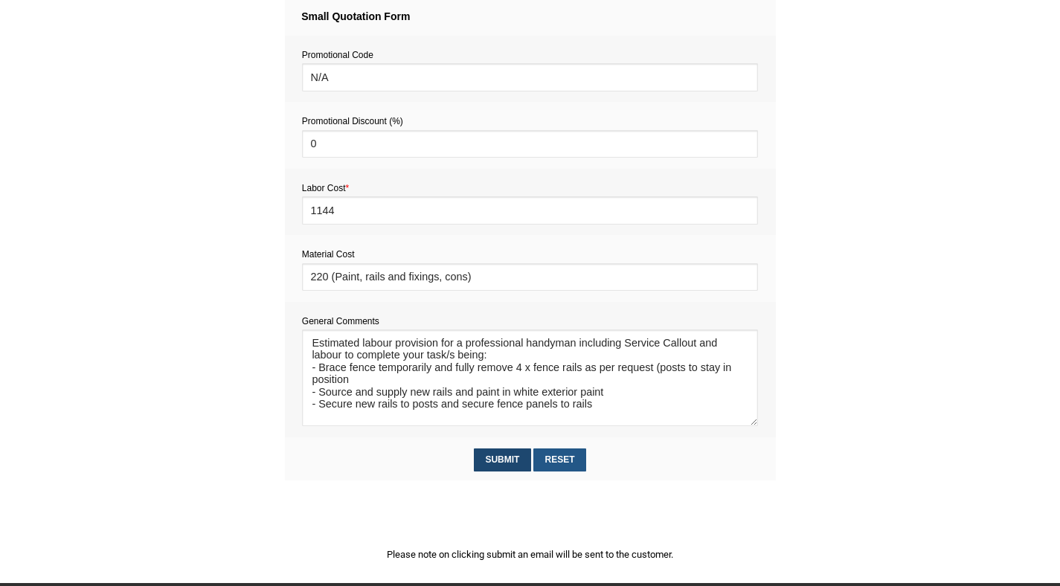
click at [493, 465] on input "Submit" at bounding box center [502, 459] width 57 height 23
